Goal: Task Accomplishment & Management: Manage account settings

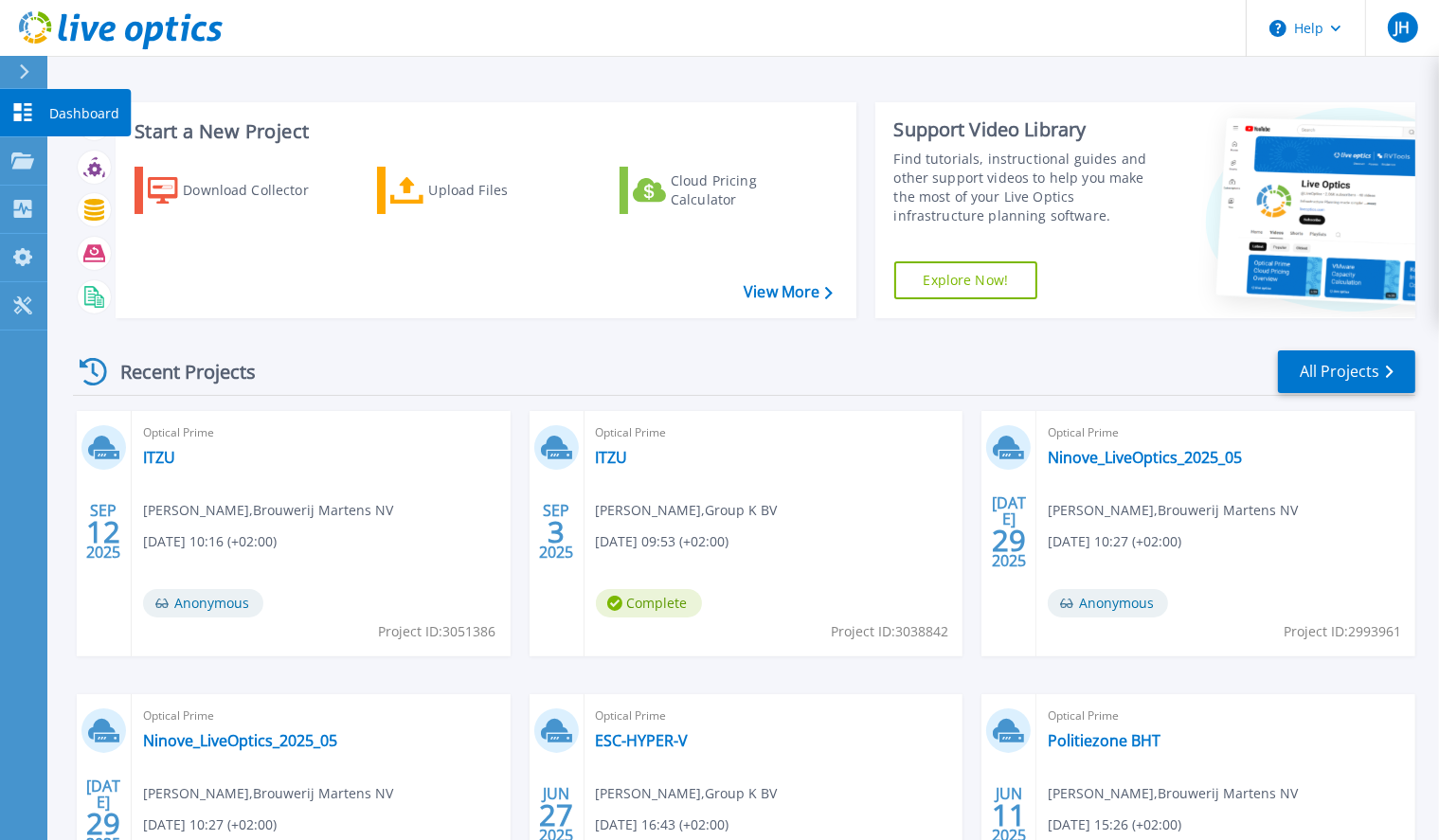
click at [73, 118] on p "Dashboard" at bounding box center [84, 113] width 70 height 49
click at [1299, 373] on link "All Projects" at bounding box center [1346, 371] width 137 height 43
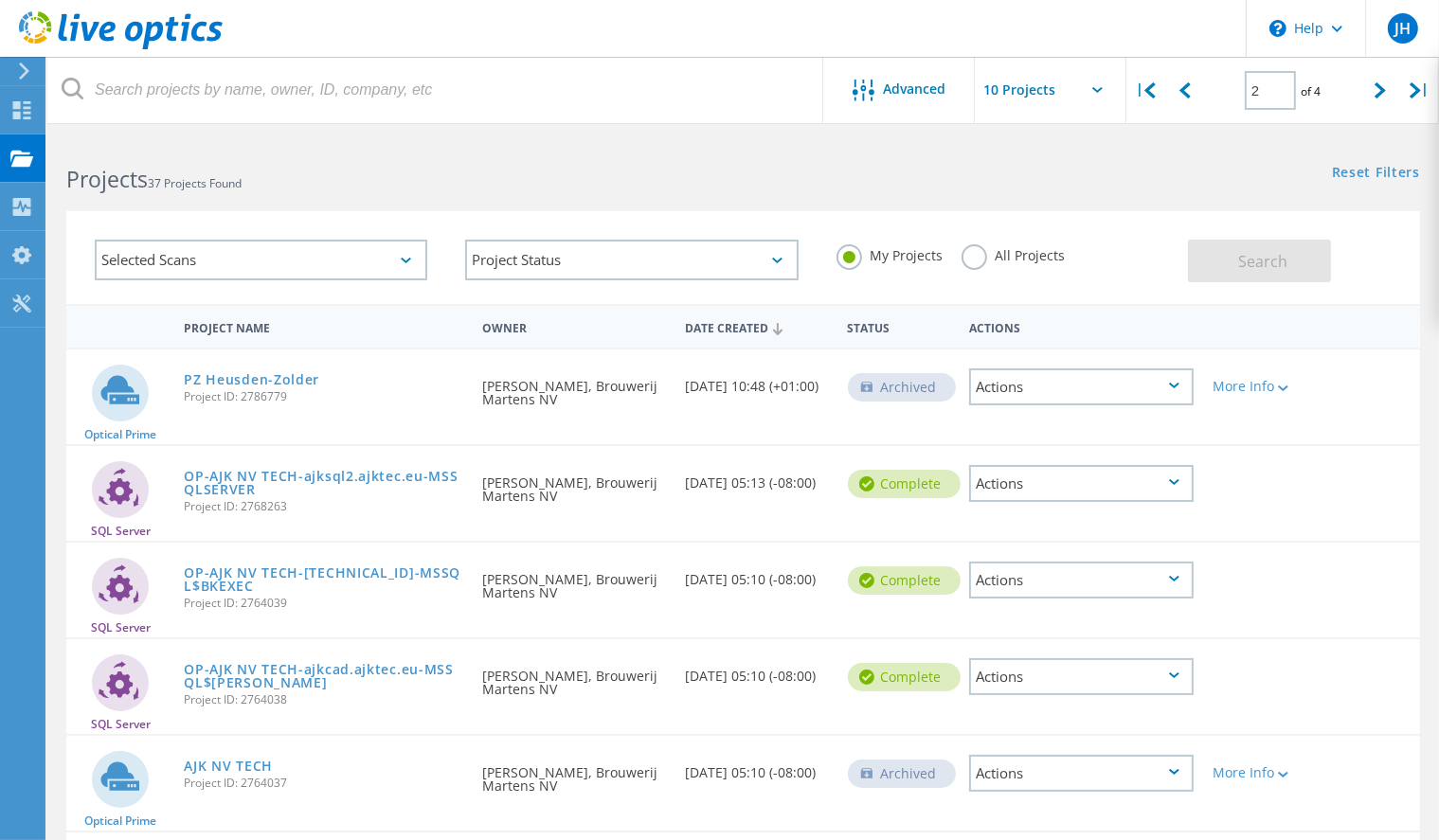
click at [978, 252] on label "All Projects" at bounding box center [1013, 253] width 103 height 18
click at [0, 0] on input "All Projects" at bounding box center [0, 0] width 0 height 0
click at [1252, 252] on span "Search" at bounding box center [1263, 262] width 49 height 21
click at [1191, 88] on div at bounding box center [1185, 91] width 39 height 68
type input "1"
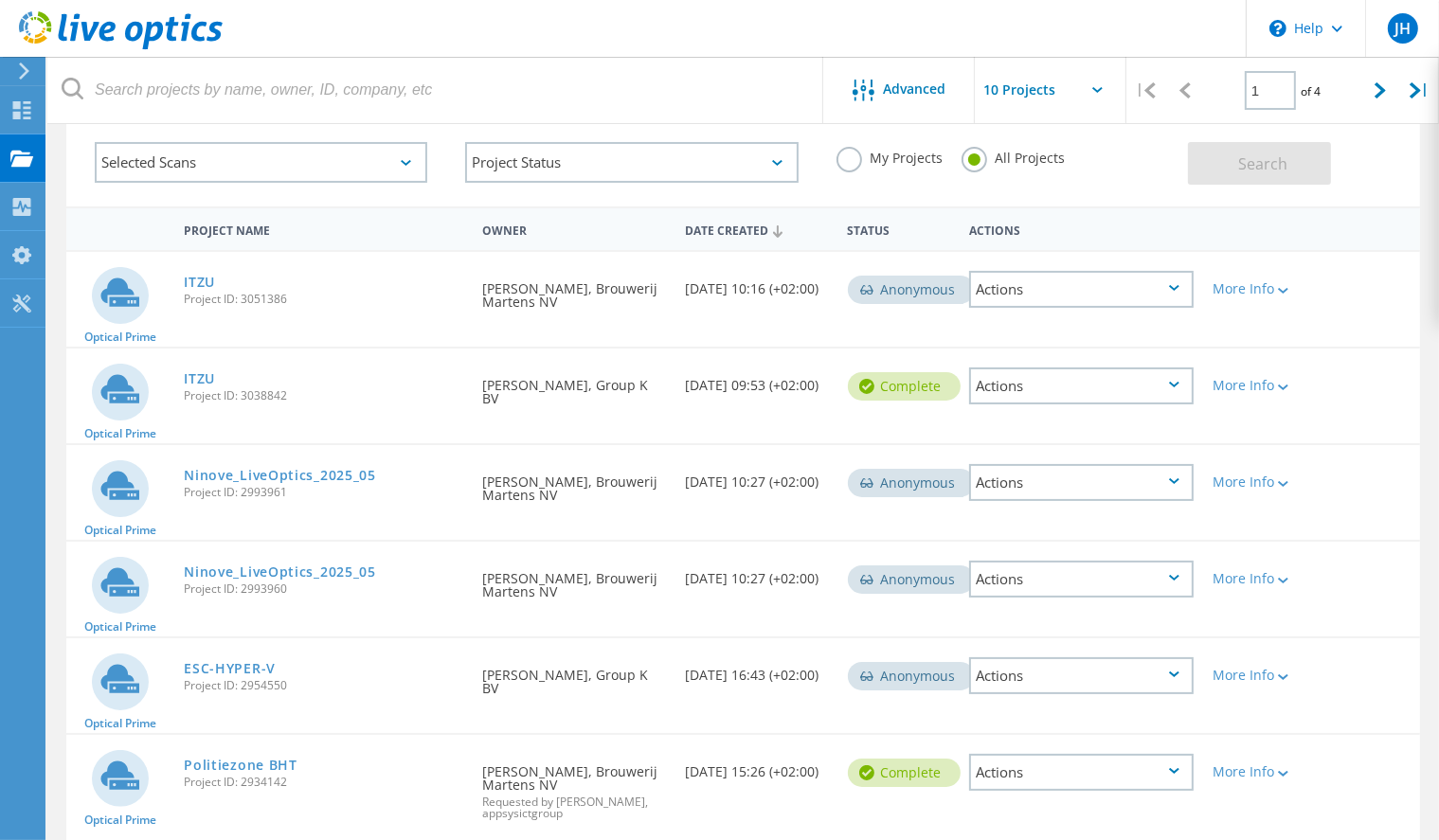
scroll to position [95, 0]
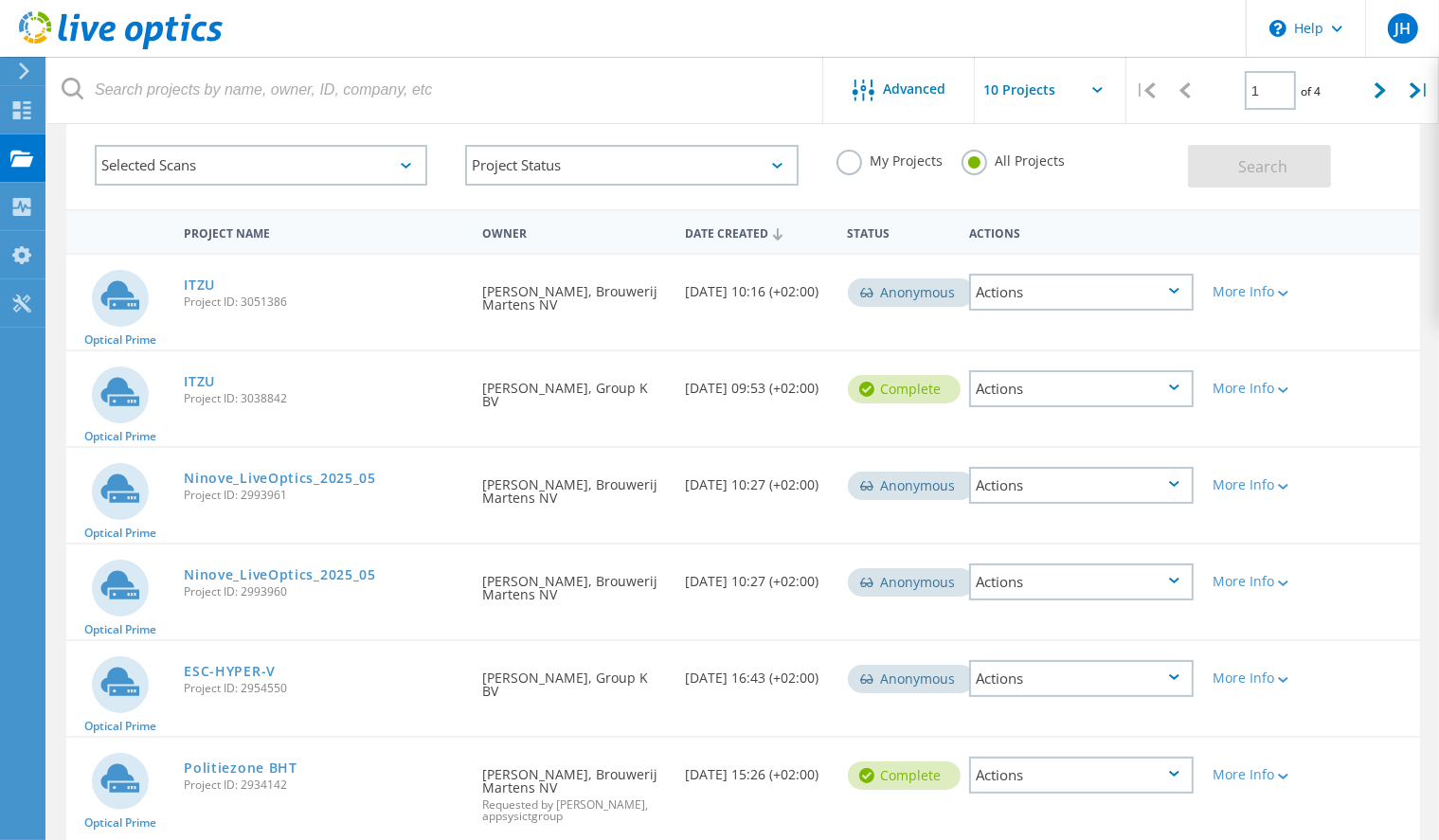
click at [1391, 35] on div "JH" at bounding box center [1402, 28] width 30 height 30
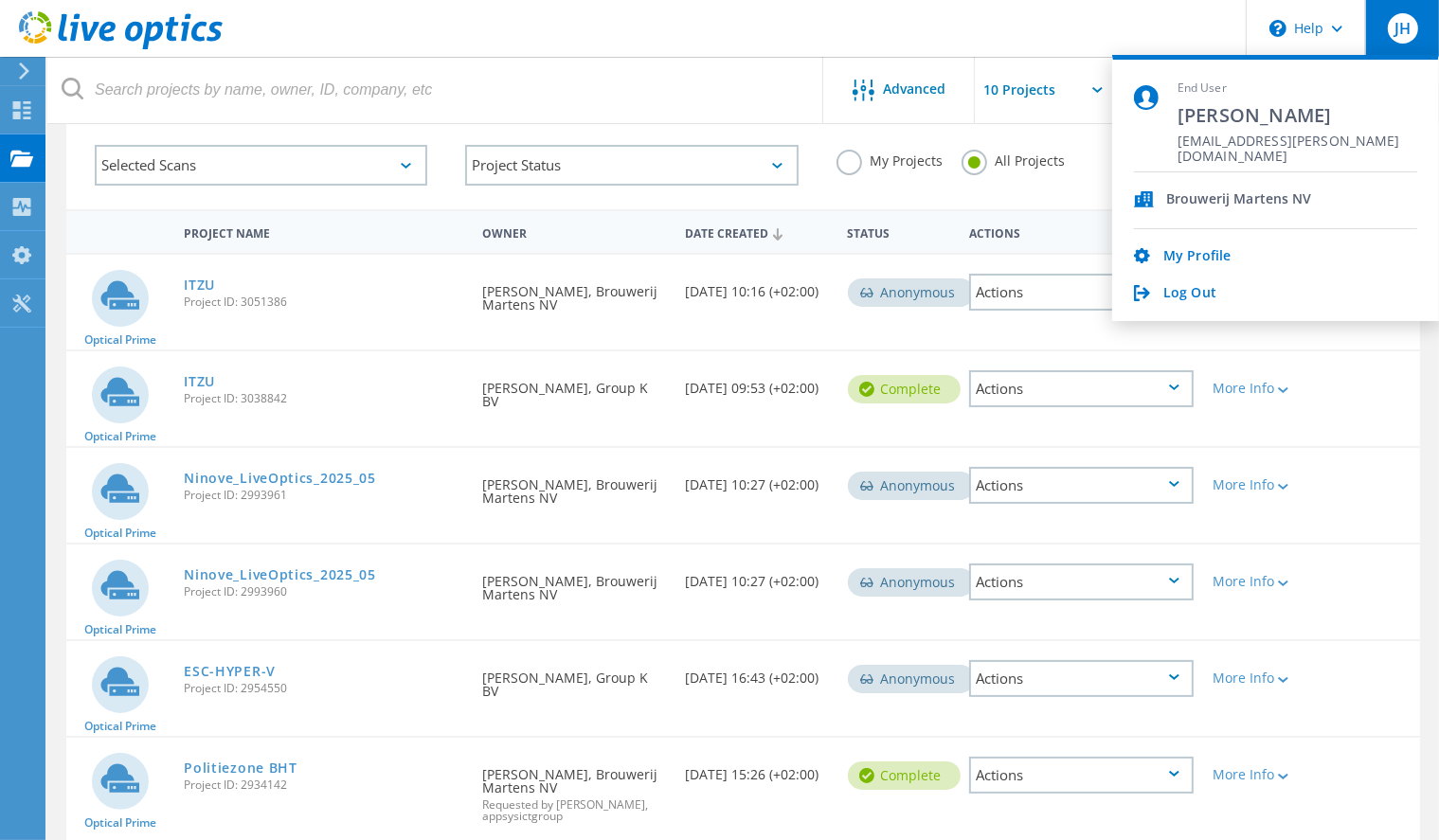
click at [1194, 254] on link "My Profile" at bounding box center [1197, 257] width 68 height 18
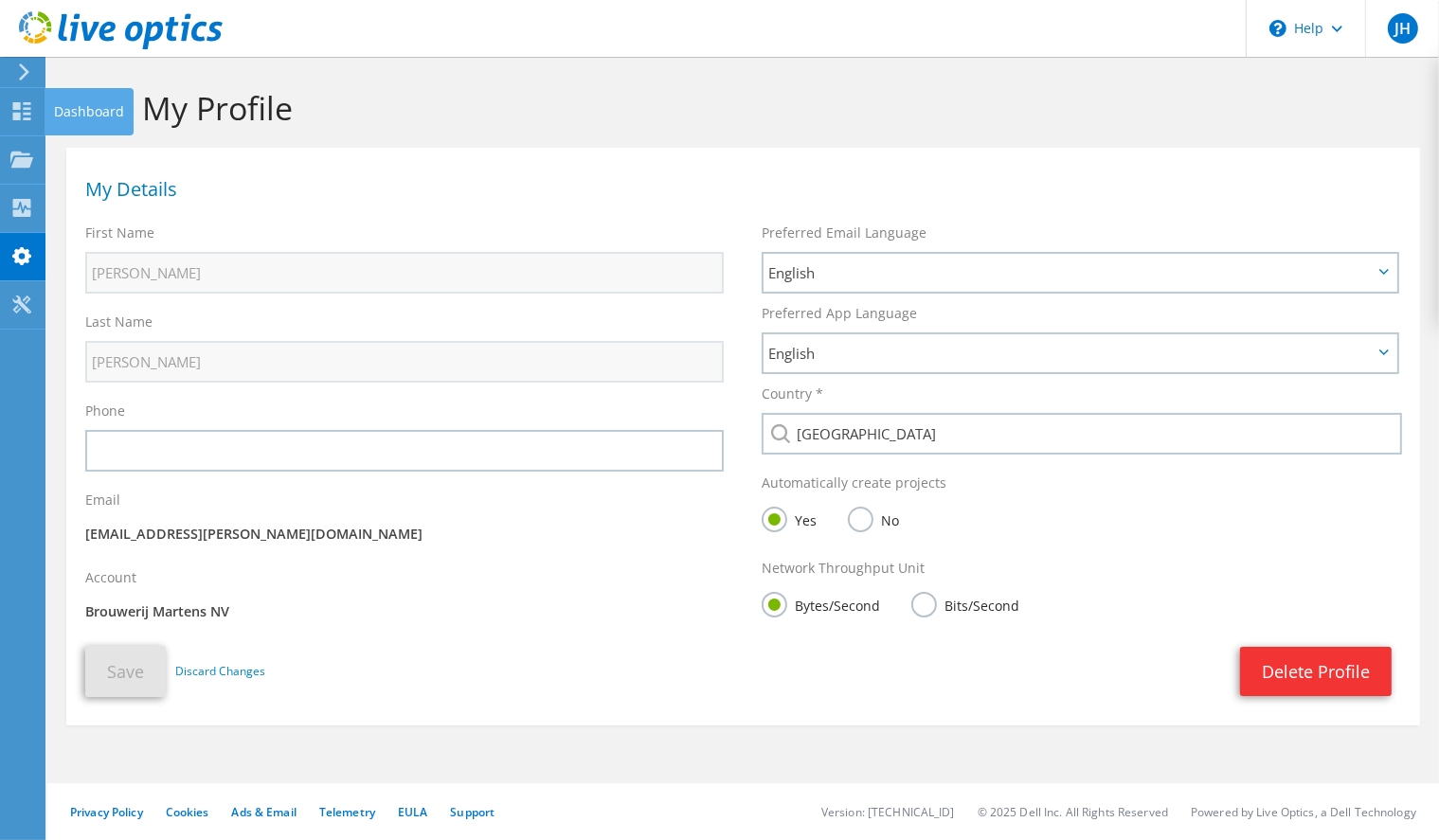
click at [19, 108] on use at bounding box center [22, 111] width 18 height 18
